Goal: Task Accomplishment & Management: Manage account settings

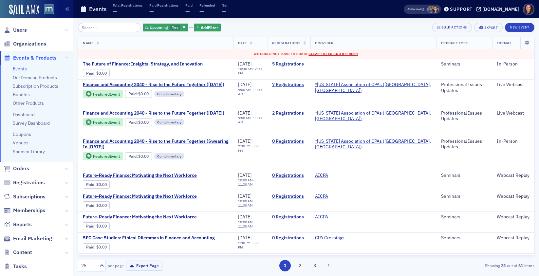
scroll to position [0, 0]
click at [332, 53] on span "Clear Filter and Refresh" at bounding box center [333, 53] width 50 height 5
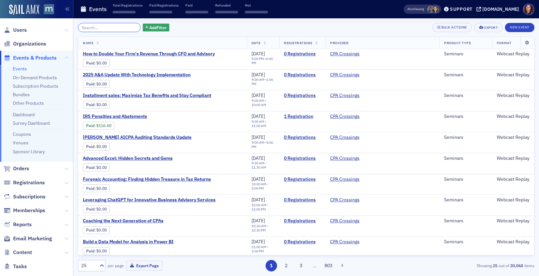
click at [124, 28] on input "search" at bounding box center [109, 27] width 63 height 9
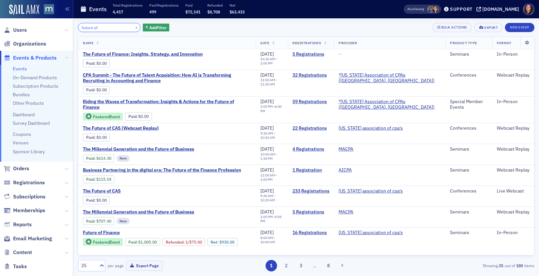
type input "future of"
click at [25, 69] on link "Events" at bounding box center [20, 69] width 14 height 6
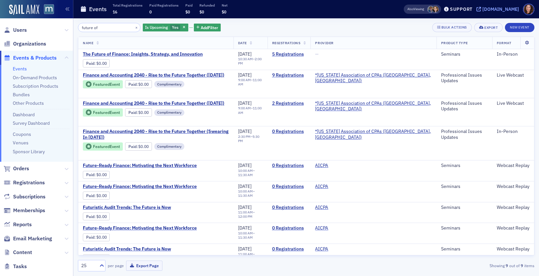
click at [500, 8] on div "[DOMAIN_NAME]" at bounding box center [500, 9] width 37 height 6
click at [93, 26] on input "future of" at bounding box center [109, 27] width 63 height 9
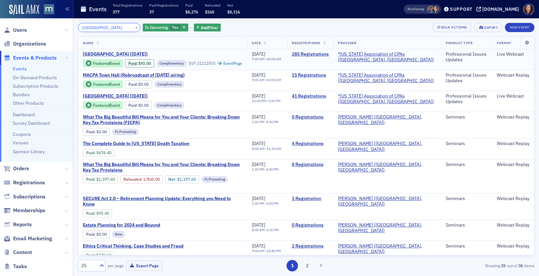
type input "[GEOGRAPHIC_DATA]"
click at [115, 53] on span "[GEOGRAPHIC_DATA] ([DATE])" at bounding box center [138, 54] width 110 height 6
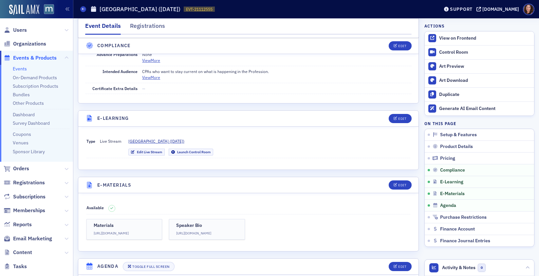
scroll to position [836, 0]
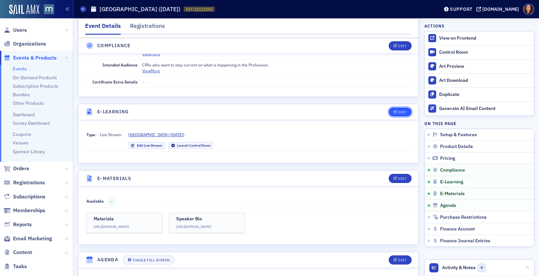
click at [389, 107] on button "Edit" at bounding box center [399, 111] width 23 height 9
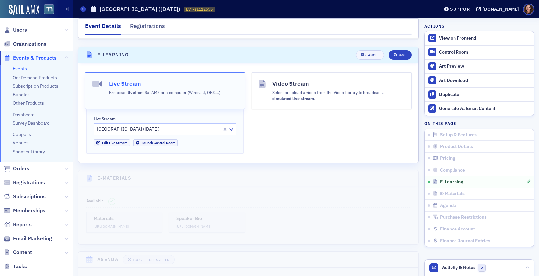
scroll to position [894, 0]
click at [376, 50] on button "Cancel" at bounding box center [370, 54] width 28 height 9
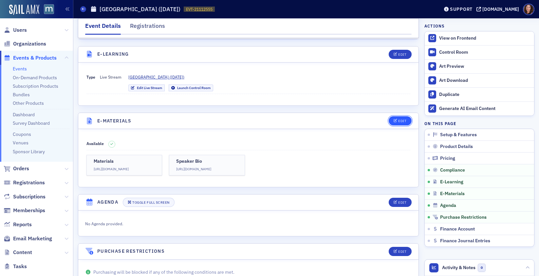
click at [398, 119] on div "Edit" at bounding box center [402, 121] width 8 height 4
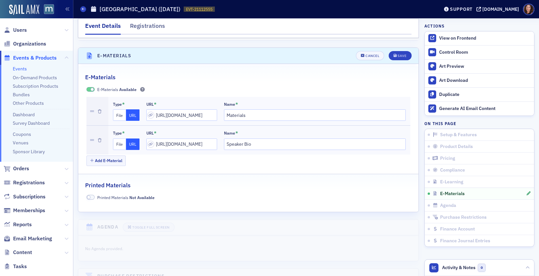
scroll to position [960, 0]
click at [179, 108] on input "[URL][DOMAIN_NAME]" at bounding box center [181, 113] width 71 height 11
paste input "[URL][DOMAIN_NAME]"
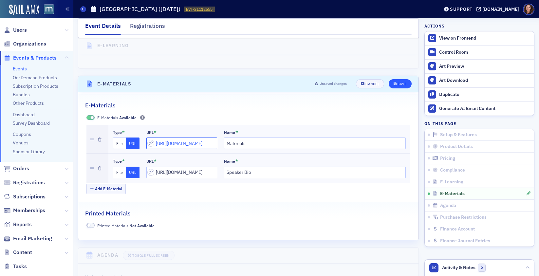
scroll to position [930, 0]
type input "[URL][DOMAIN_NAME]"
click at [399, 83] on div "Save" at bounding box center [401, 85] width 9 height 4
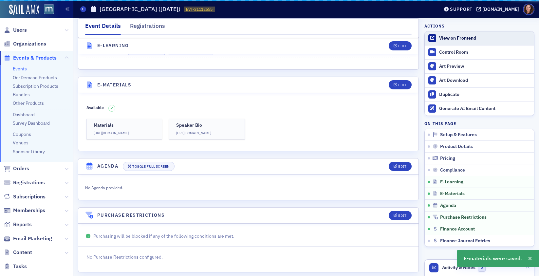
scroll to position [960, 0]
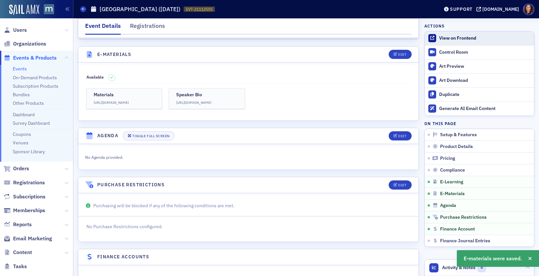
click at [460, 38] on div "View on Frontend" at bounding box center [485, 38] width 92 height 6
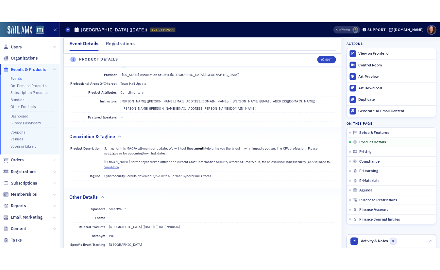
scroll to position [213, 0]
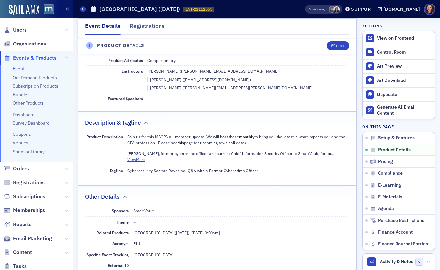
click at [154, 23] on div "Registrations" at bounding box center [147, 28] width 35 height 12
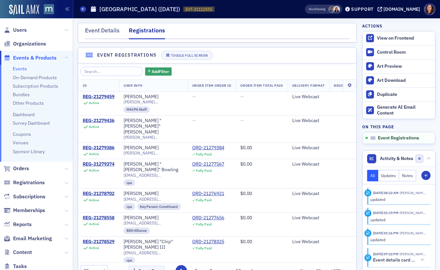
scroll to position [0, 0]
click at [21, 70] on link "Events" at bounding box center [20, 69] width 14 height 6
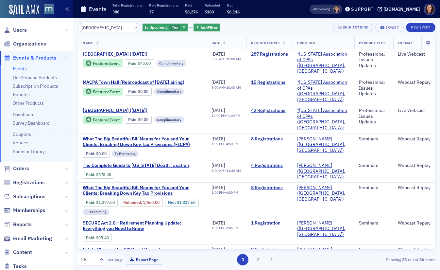
scroll to position [1, 0]
